Goal: Entertainment & Leisure: Consume media (video, audio)

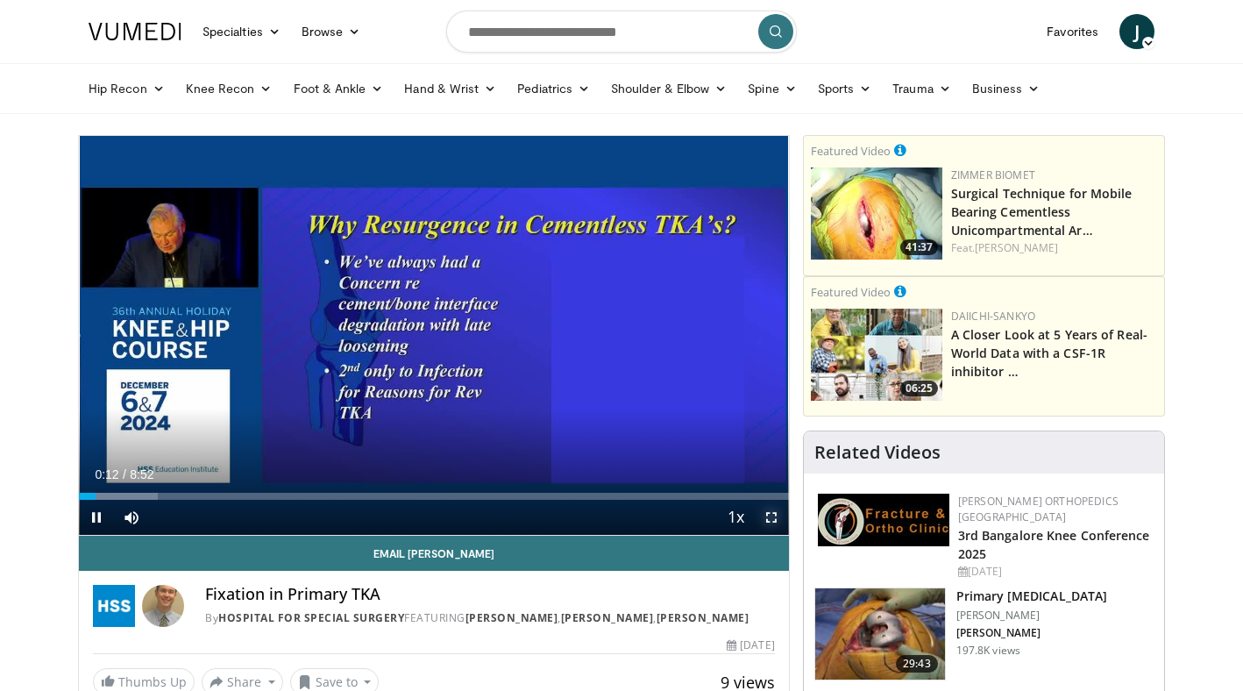
click at [772, 519] on span "Video Player" at bounding box center [771, 517] width 35 height 35
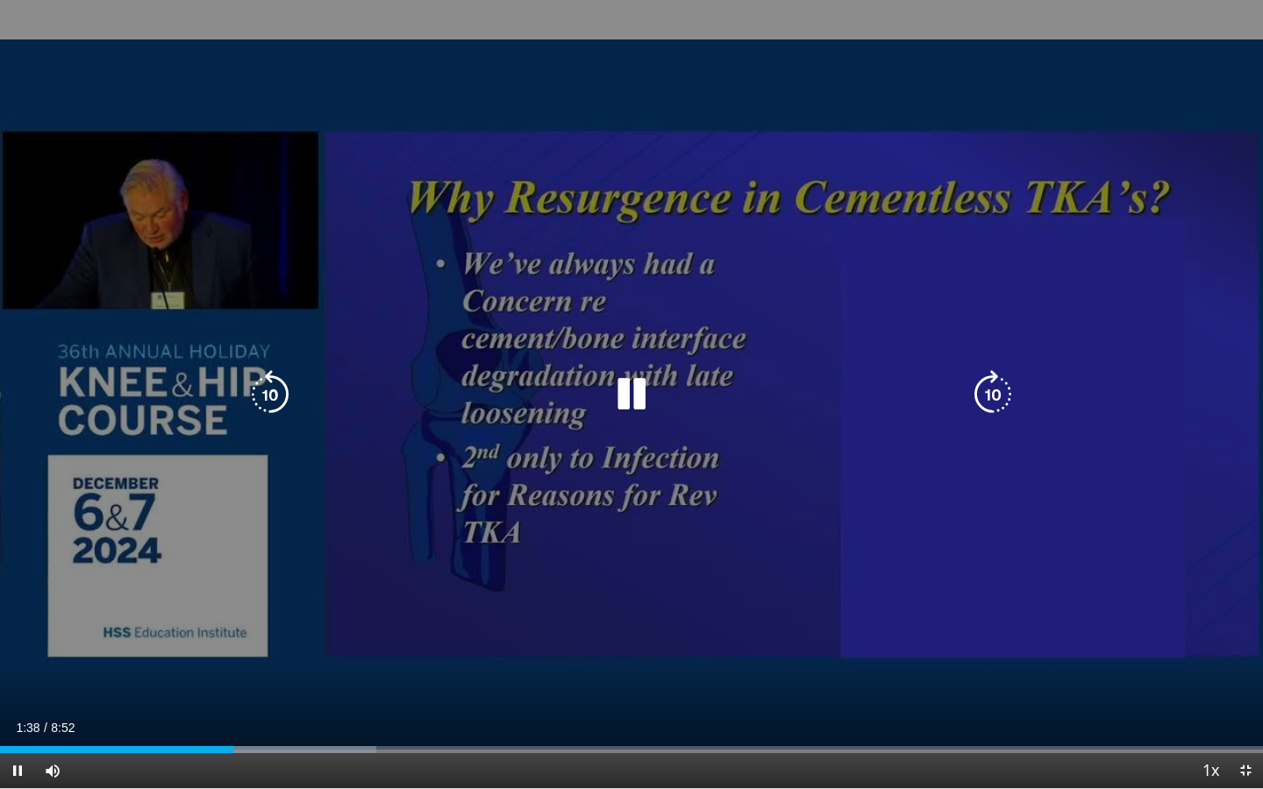
click at [431, 374] on div "10 seconds Tap to unmute" at bounding box center [631, 394] width 1263 height 788
click at [436, 388] on div "Video Player" at bounding box center [632, 394] width 758 height 35
click at [633, 388] on icon "Video Player" at bounding box center [631, 394] width 49 height 49
